Goal: Check status

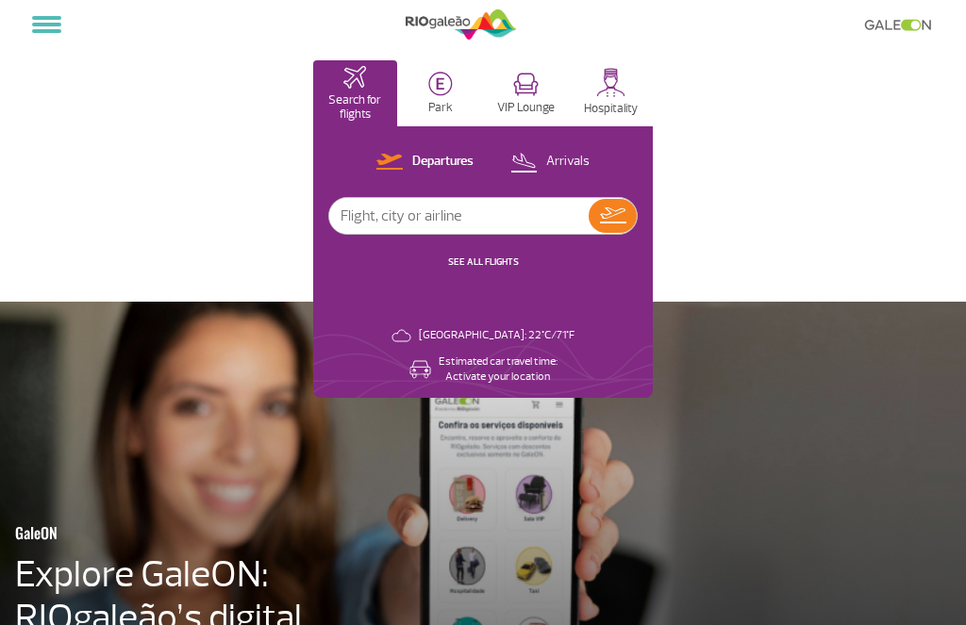
select select "en"
click at [447, 211] on input "text" at bounding box center [458, 216] width 259 height 36
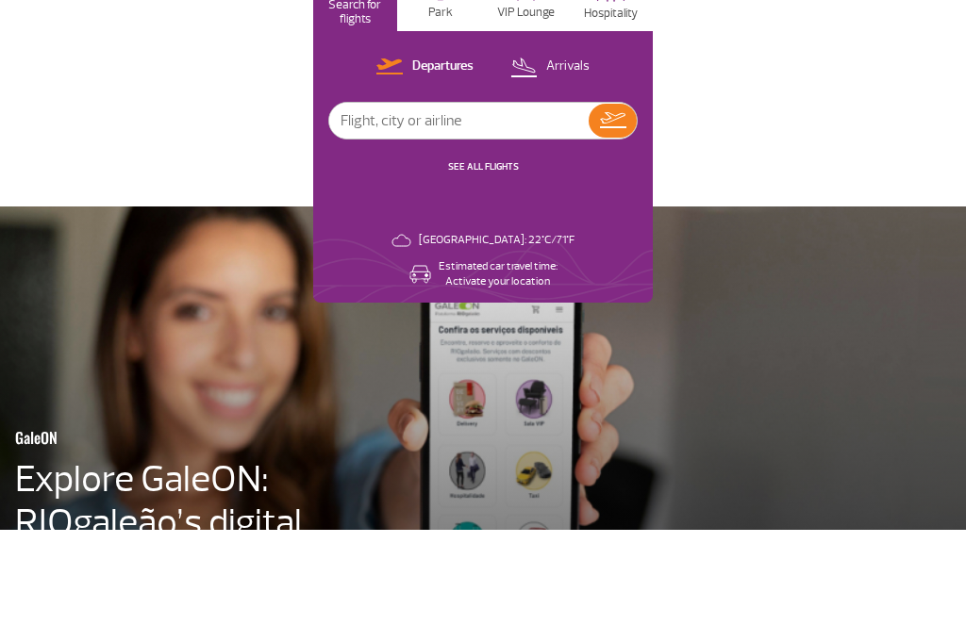
scroll to position [95, 0]
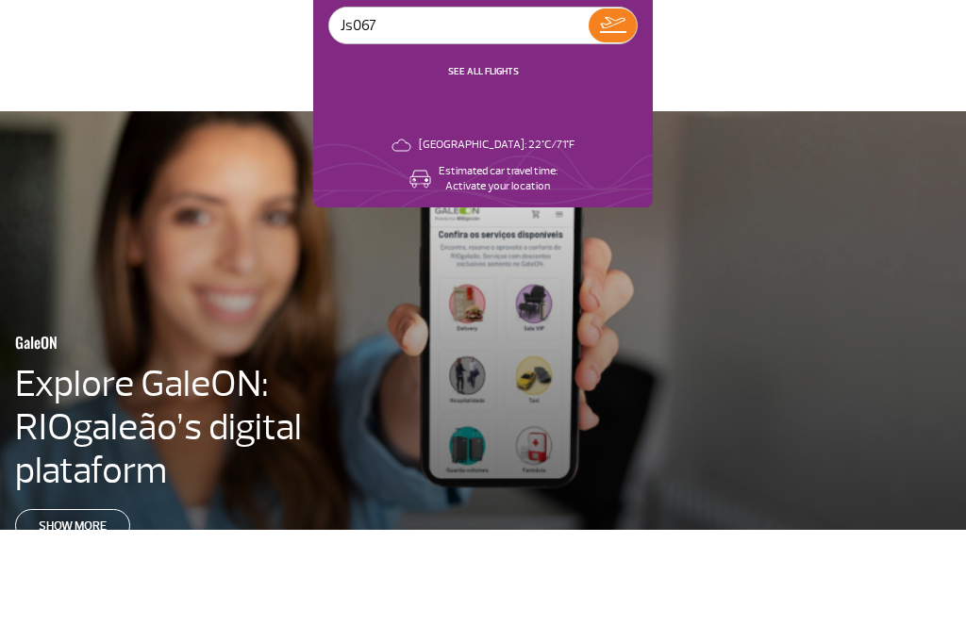
type input "Js0672"
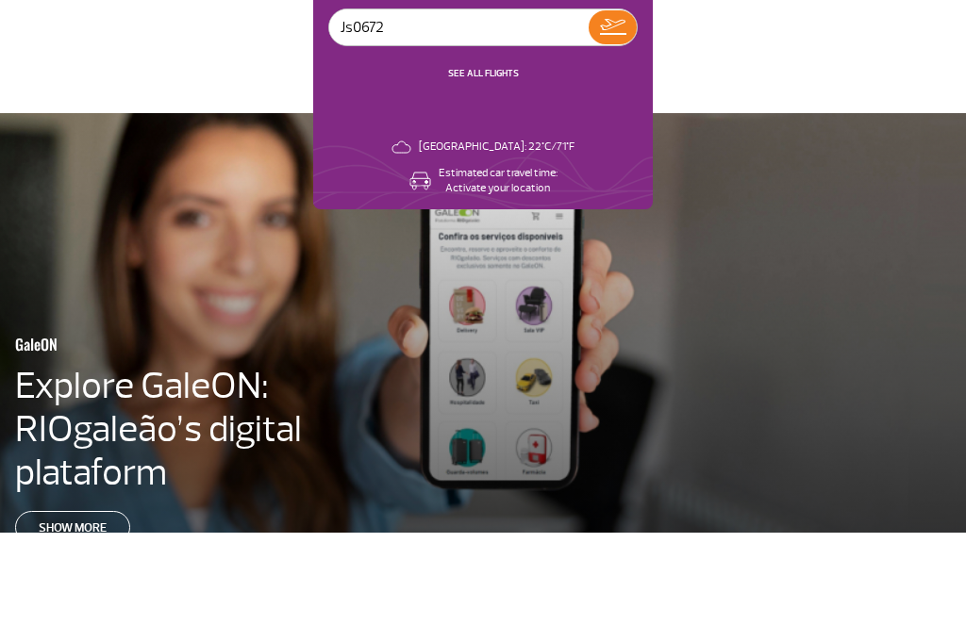
click at [618, 118] on img at bounding box center [613, 120] width 26 height 16
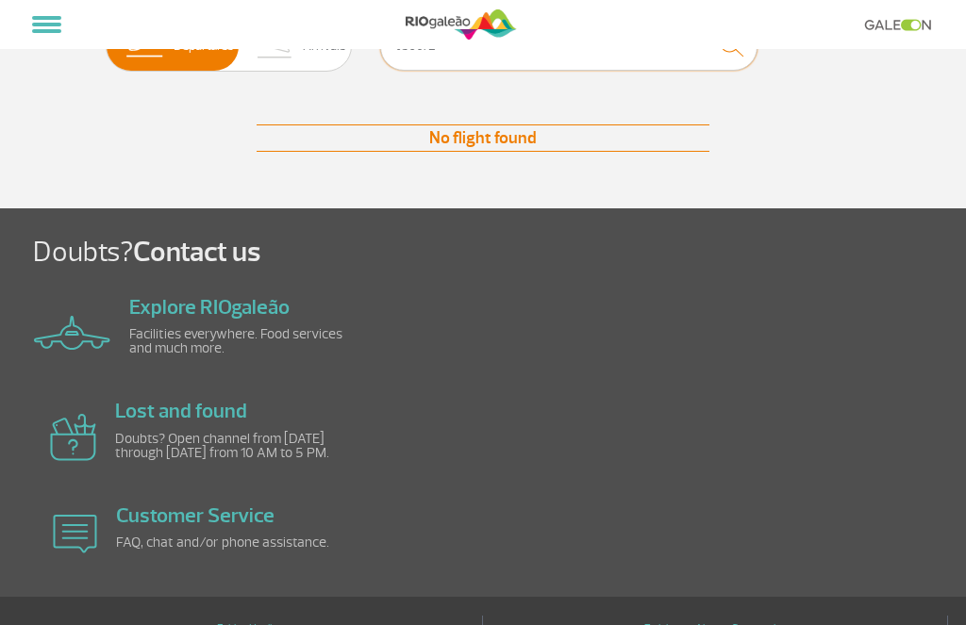
click at [488, 71] on input "Js0672" at bounding box center [568, 46] width 377 height 50
type input "J"
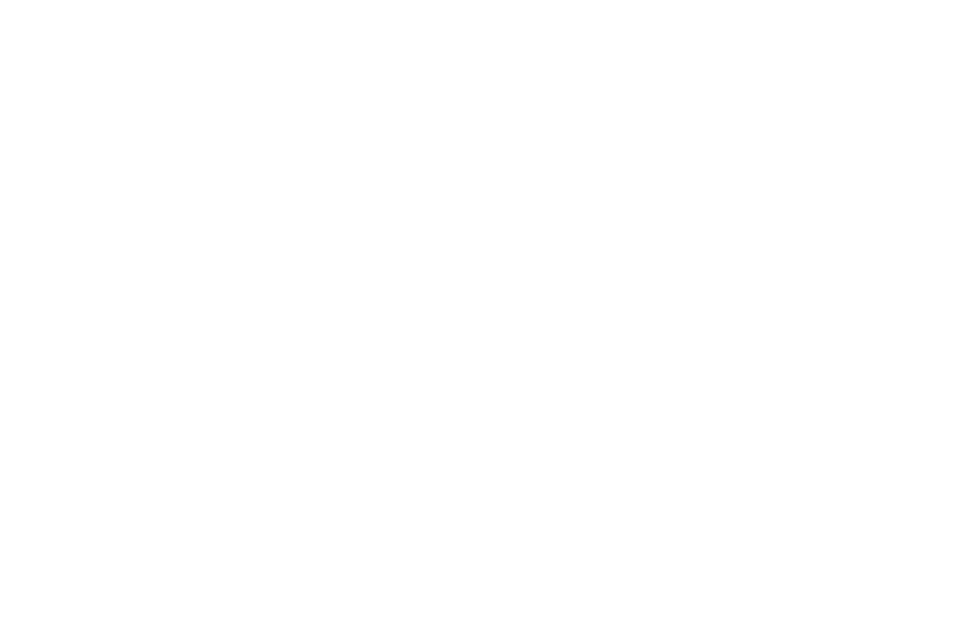
scroll to position [973, 0]
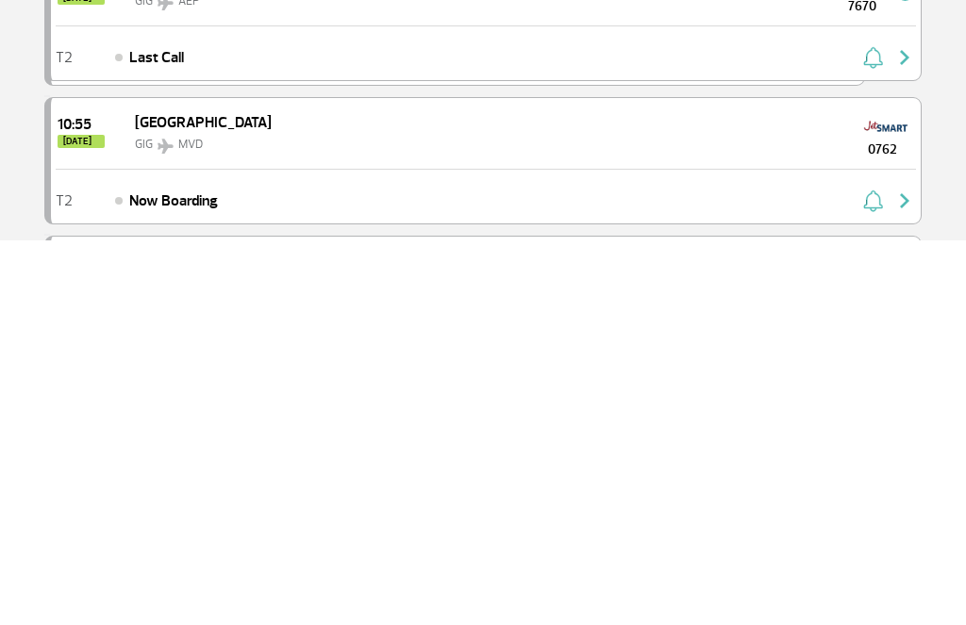
click at [79, 520] on span "[DATE]" at bounding box center [81, 526] width 47 height 13
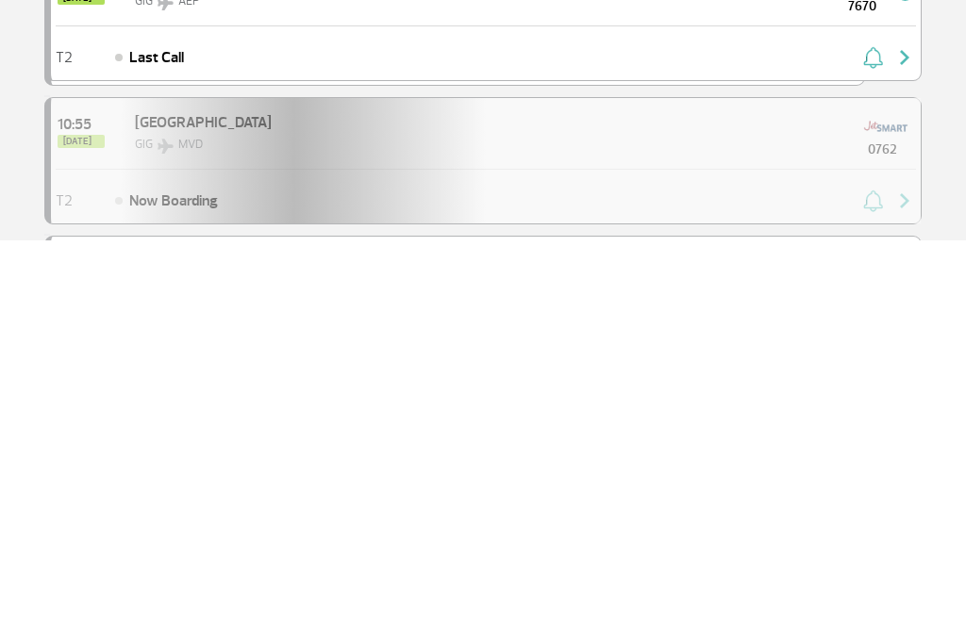
scroll to position [1359, 0]
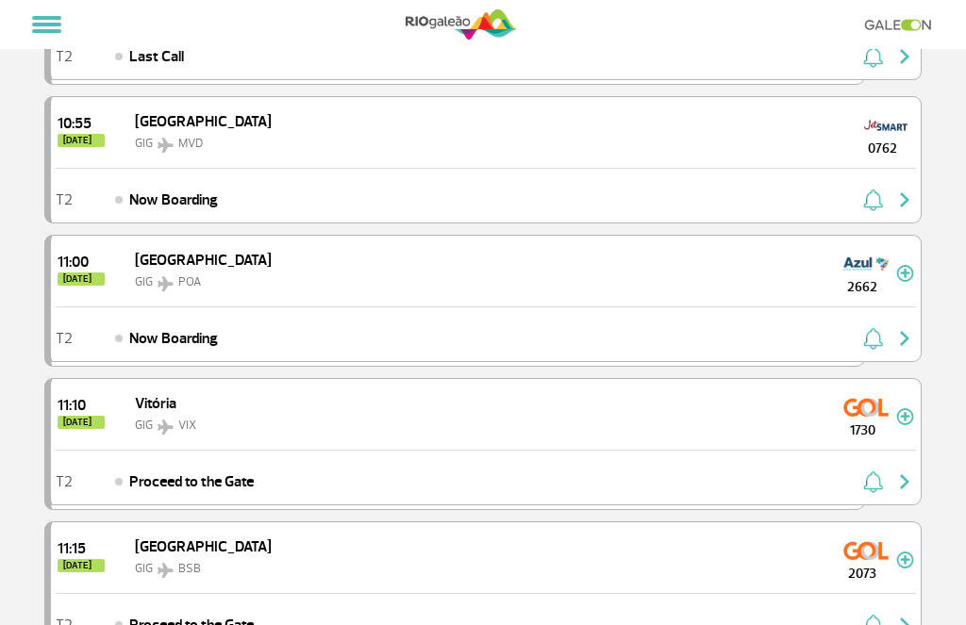
click at [104, 145] on span "[DATE]" at bounding box center [81, 140] width 47 height 13
click at [871, 139] on img at bounding box center [885, 125] width 45 height 30
